Goal: Task Accomplishment & Management: Manage account settings

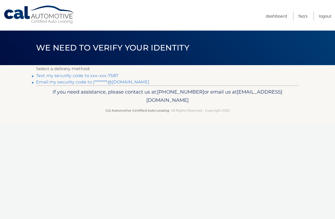
click at [68, 76] on link "Text my security code to xxx-xxx-7587" at bounding box center [77, 75] width 82 height 5
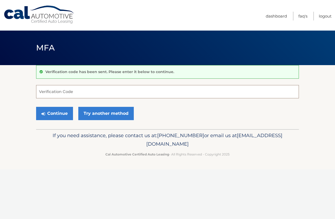
click at [54, 93] on input "Verification Code" at bounding box center [167, 91] width 263 height 13
type input "138081"
click at [60, 114] on button "Continue" at bounding box center [54, 113] width 37 height 13
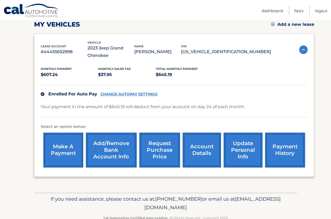
scroll to position [78, 0]
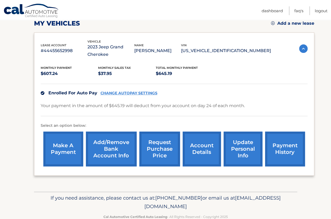
click at [186, 152] on link "account details" at bounding box center [202, 149] width 38 height 35
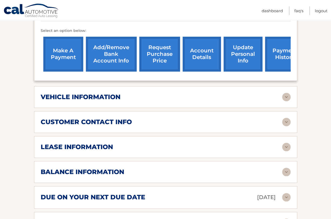
scroll to position [181, 0]
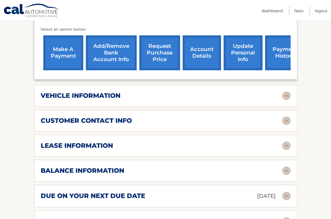
click at [285, 100] on img at bounding box center [286, 95] width 9 height 9
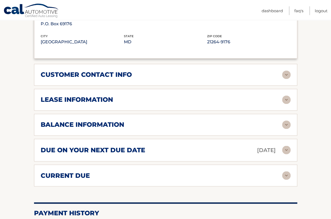
scroll to position [353, 0]
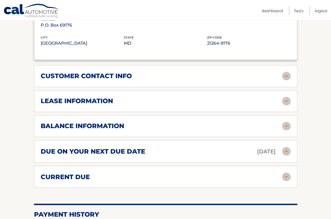
click at [288, 105] on img at bounding box center [286, 101] width 9 height 9
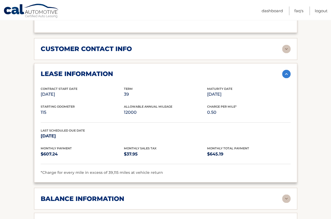
scroll to position [381, 0]
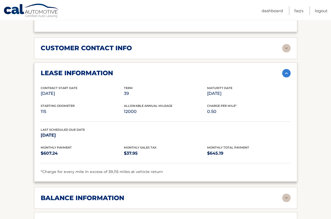
drag, startPoint x: 325, startPoint y: 64, endPoint x: 329, endPoint y: 63, distance: 3.2
click at [329, 63] on section "Account Details | #44455652998 Back to Dashboard Manage Your Lease lease accoun…" at bounding box center [165, 29] width 331 height 690
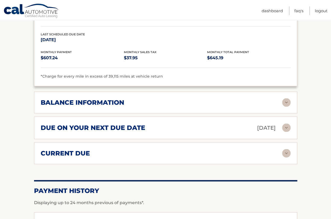
scroll to position [476, 0]
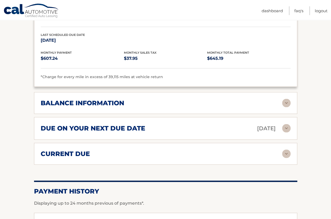
click at [286, 107] on img at bounding box center [286, 103] width 9 height 9
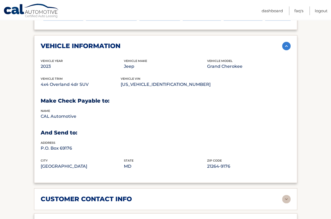
scroll to position [227, 0]
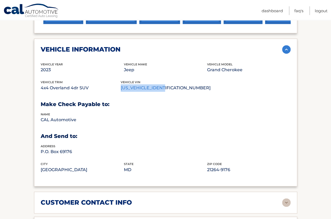
drag, startPoint x: 124, startPoint y: 101, endPoint x: 172, endPoint y: 99, distance: 48.7
click at [172, 92] on p "1C4RJHDG2PC513253" at bounding box center [166, 87] width 90 height 7
copy p "1C4RJHDG2PC513253"
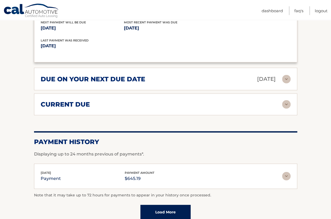
scroll to position [598, 0]
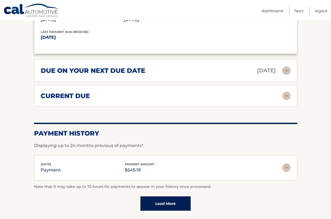
click at [285, 100] on img at bounding box center [286, 96] width 9 height 9
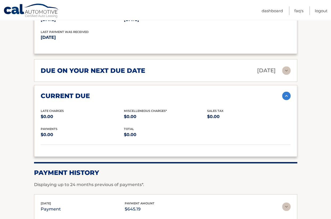
click at [287, 75] on img at bounding box center [286, 70] width 9 height 9
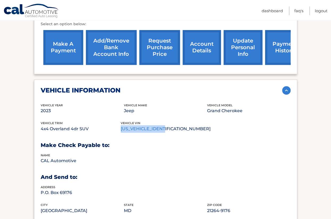
scroll to position [180, 0]
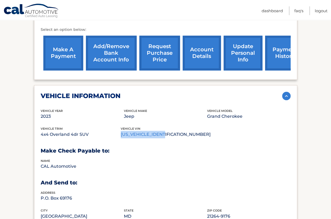
click at [144, 60] on link "request purchase price" at bounding box center [159, 53] width 41 height 35
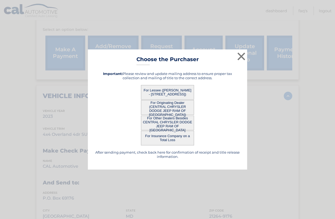
click at [175, 93] on button "For Lessee (JASON RAE - 10 SHIPYARD DR, APT 413, HINGHAM, MA 02043)" at bounding box center [167, 92] width 53 height 15
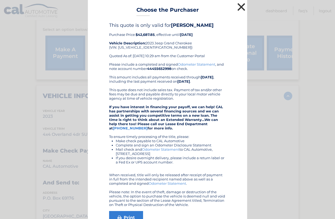
click at [237, 9] on button "×" at bounding box center [241, 7] width 11 height 11
